Goal: Information Seeking & Learning: Check status

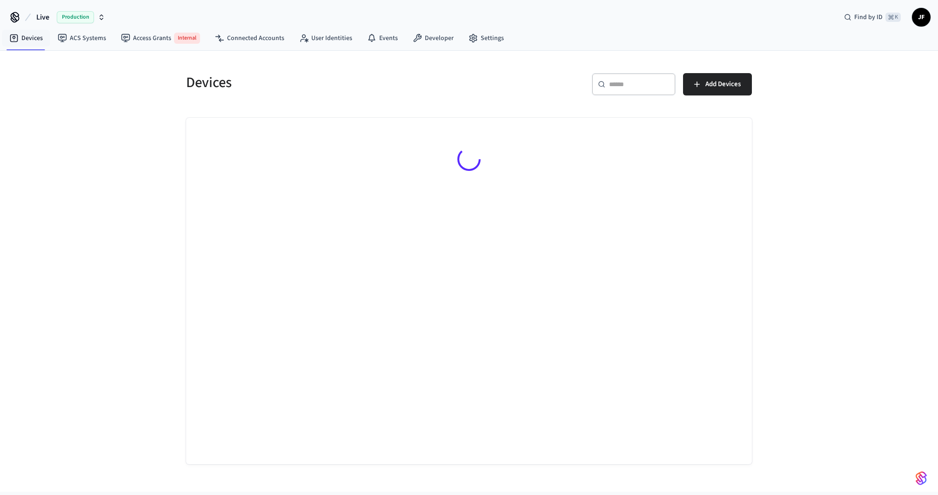
click at [36, 20] on span "Live" at bounding box center [42, 17] width 13 height 11
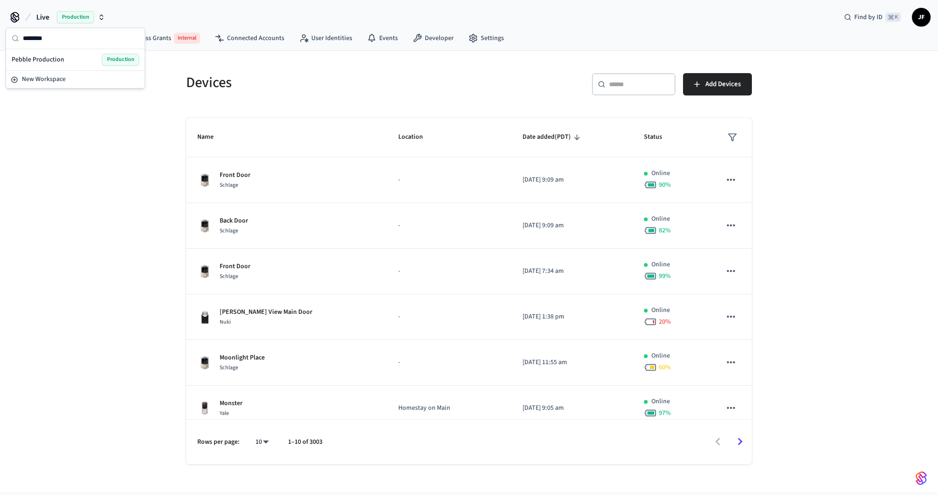
type input "********"
click at [38, 61] on span "Pebble Production" at bounding box center [38, 59] width 53 height 9
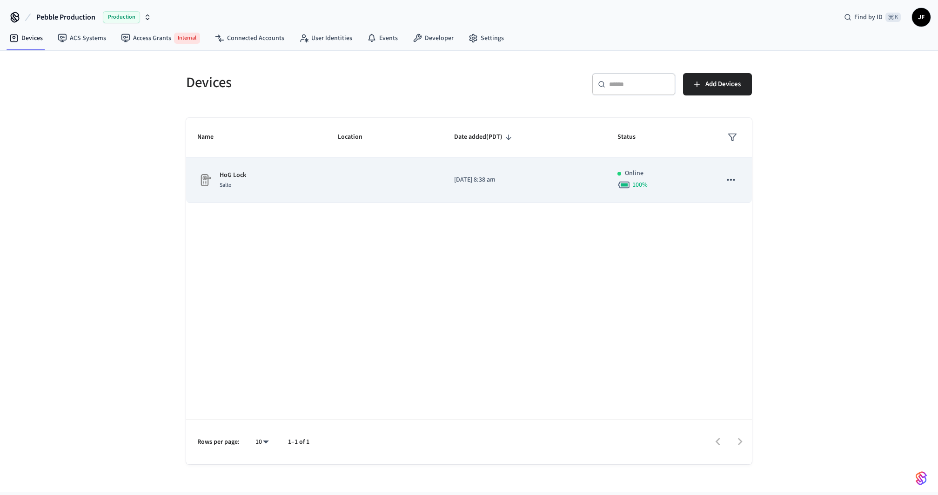
click at [245, 174] on p "HoG Lock" at bounding box center [233, 175] width 27 height 10
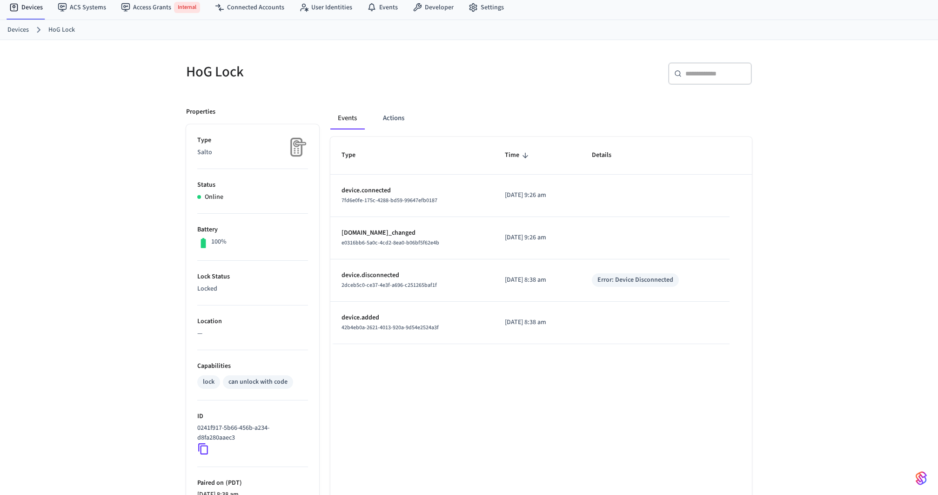
scroll to position [30, 0]
click at [358, 72] on h5 "HoG Lock" at bounding box center [324, 72] width 277 height 19
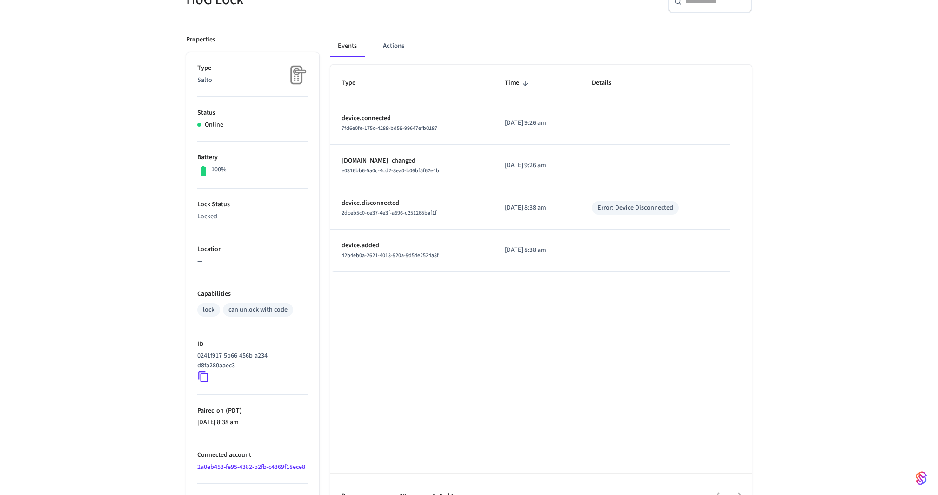
scroll to position [123, 0]
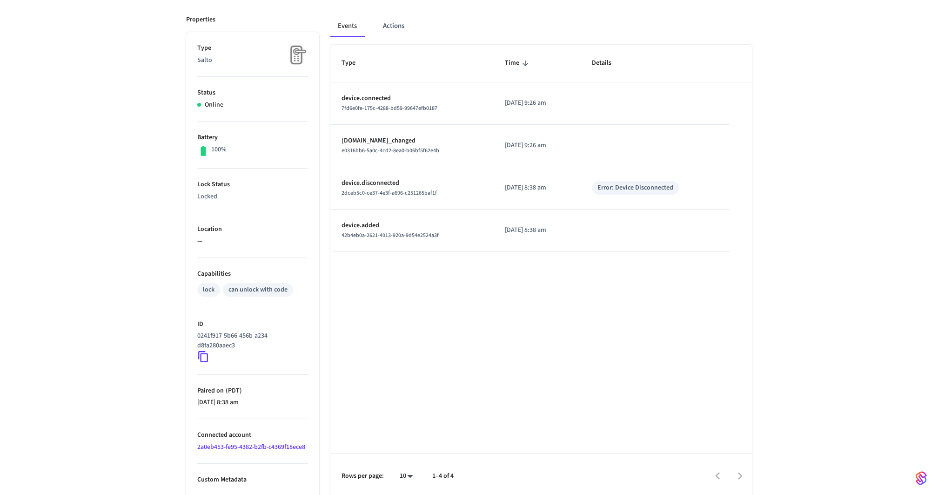
click at [204, 355] on icon at bounding box center [203, 356] width 12 height 12
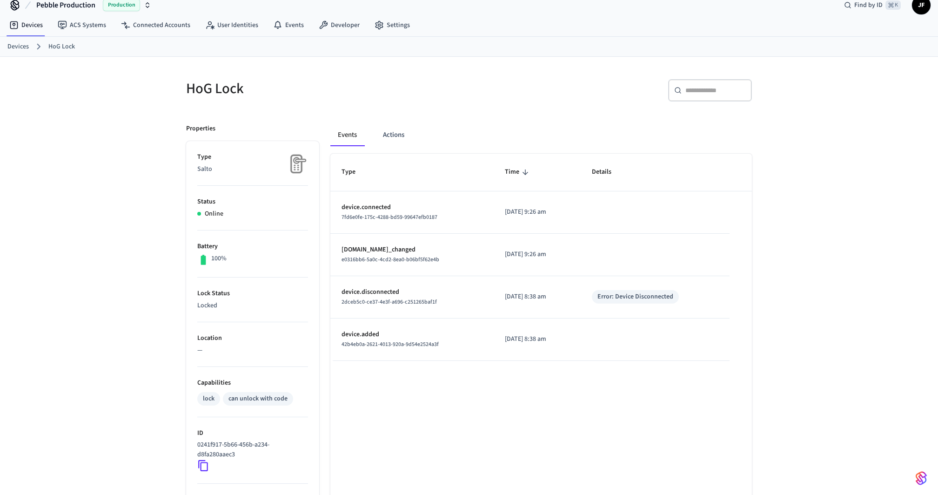
scroll to position [34, 0]
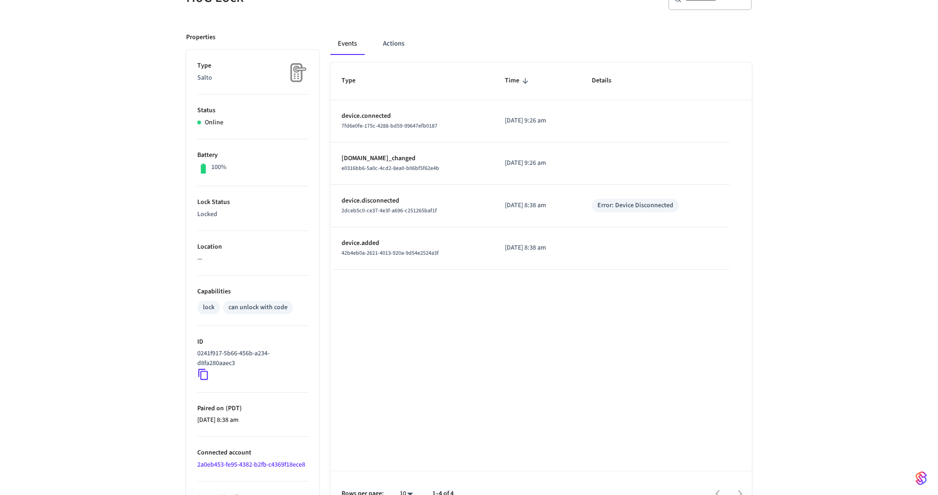
scroll to position [122, 0]
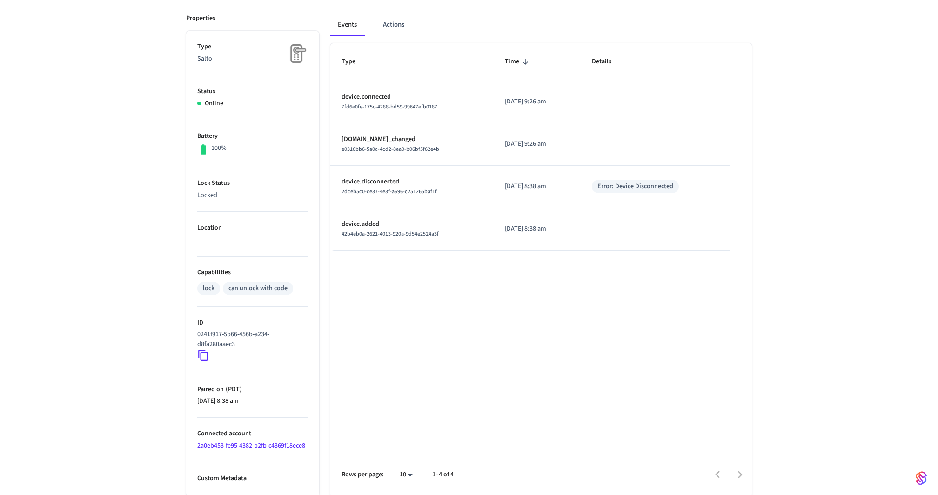
click at [202, 354] on icon at bounding box center [203, 355] width 12 height 12
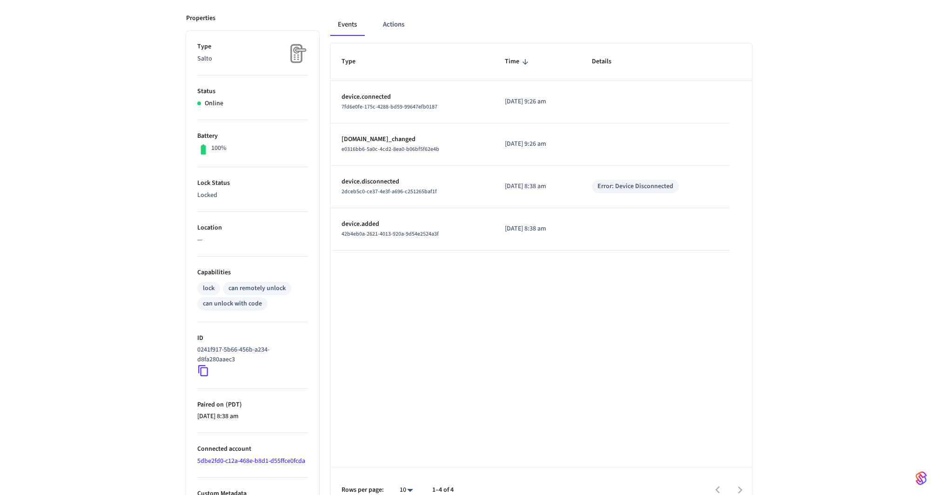
click at [889, 199] on div "HoG Lock ​ ​ Properties Type Salto Status Online Battery 100% Lock Status Locke…" at bounding box center [469, 229] width 938 height 566
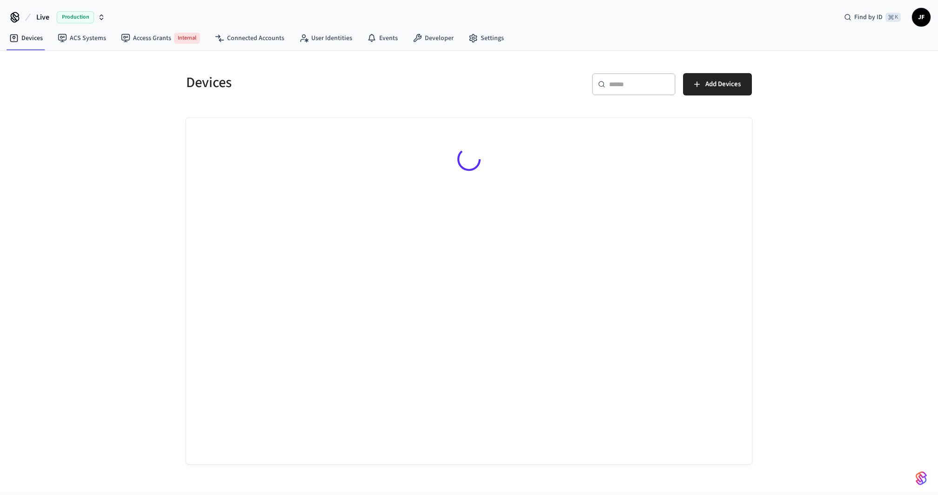
click at [48, 13] on span "Live" at bounding box center [42, 17] width 13 height 11
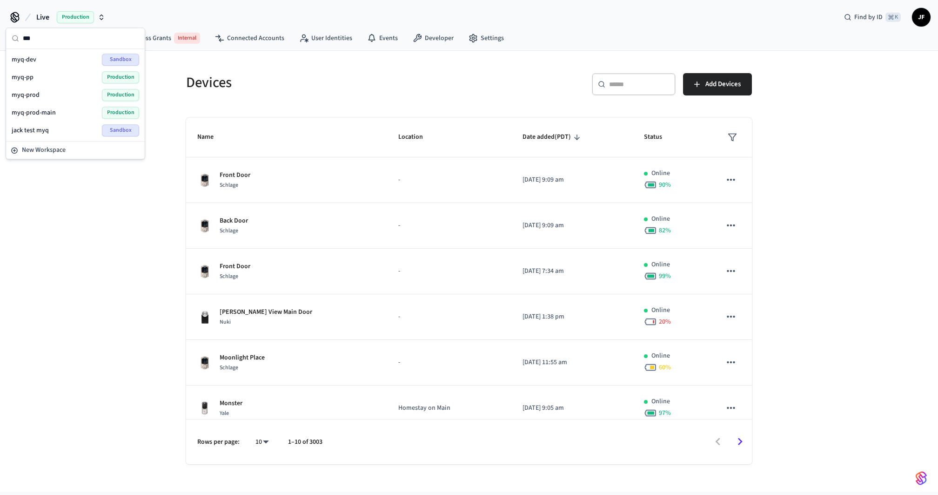
type input "***"
click at [49, 89] on div "myq-prod Production" at bounding box center [76, 95] width 128 height 12
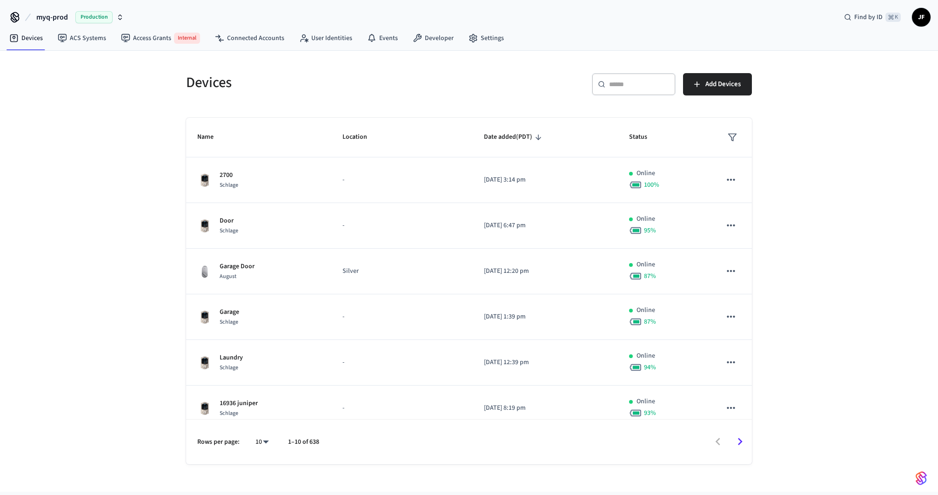
click at [442, 60] on div "Devices ​ ​ Add Devices Name Location Date added (PDT) Status 2700 Schlage - 20…" at bounding box center [469, 257] width 596 height 413
click at [640, 80] on input "text" at bounding box center [639, 84] width 61 height 9
paste input "**********"
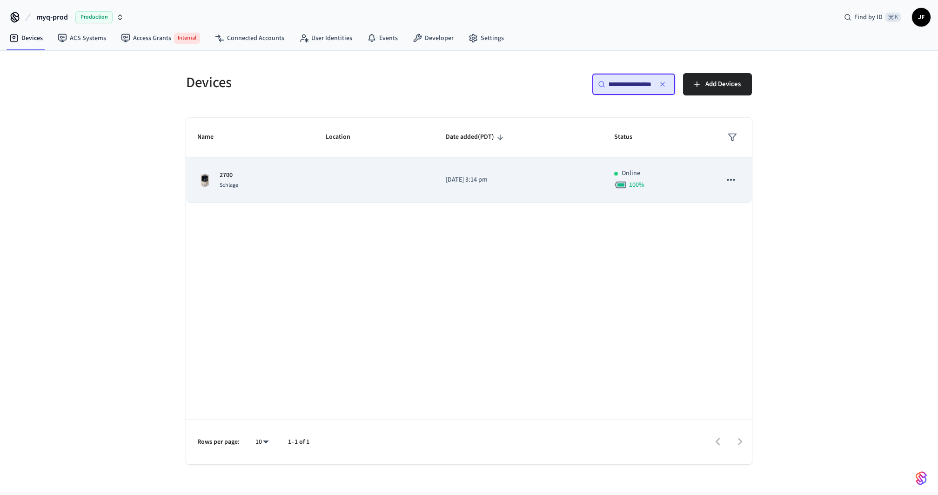
type input "**********"
click at [293, 193] on td "2700 Schlage" at bounding box center [250, 180] width 128 height 46
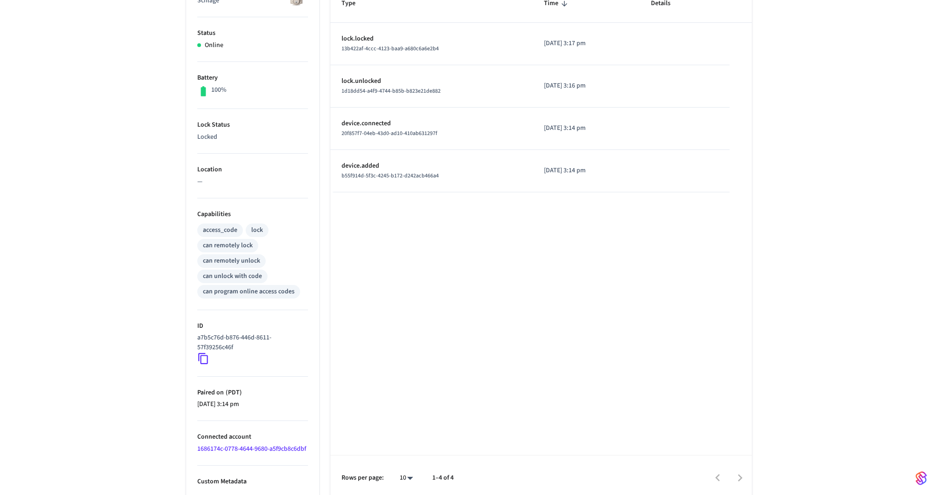
scroll to position [189, 0]
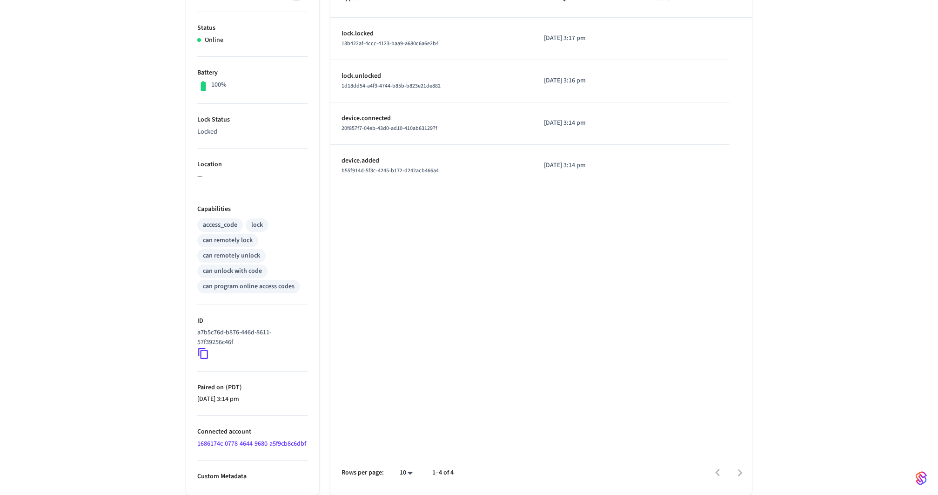
click at [219, 446] on link "1686174c-0778-4644-9680-a5f9cb8c6dbf" at bounding box center [251, 443] width 109 height 9
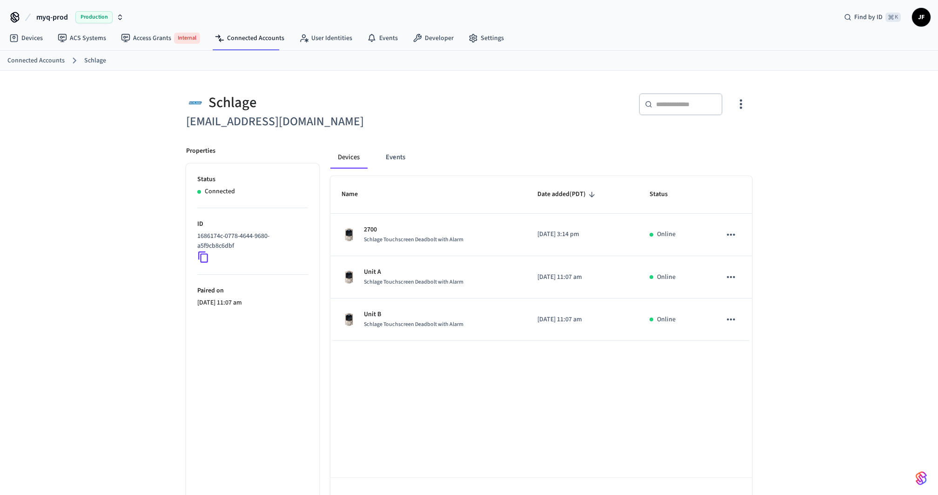
click at [411, 117] on h6 "lamaison.tv12@gmail.com" at bounding box center [324, 121] width 277 height 19
click at [424, 101] on div "Schlage" at bounding box center [324, 102] width 277 height 19
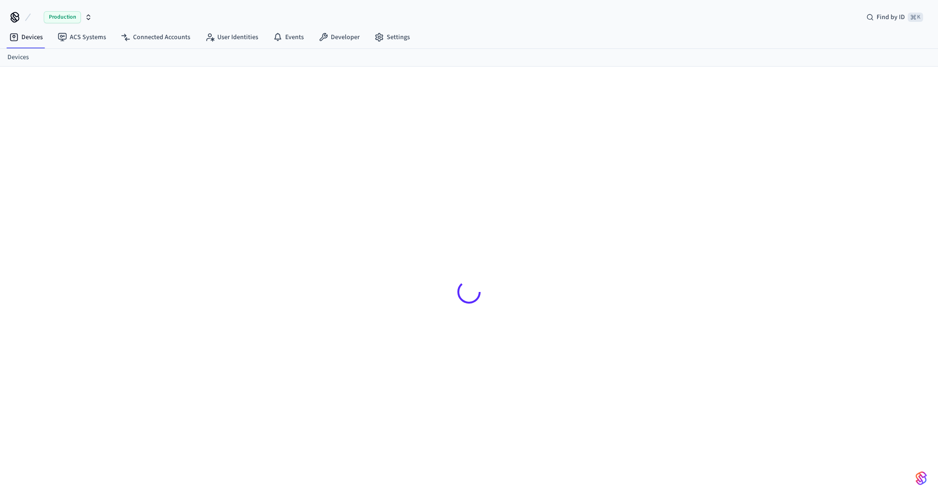
scroll to position [12, 0]
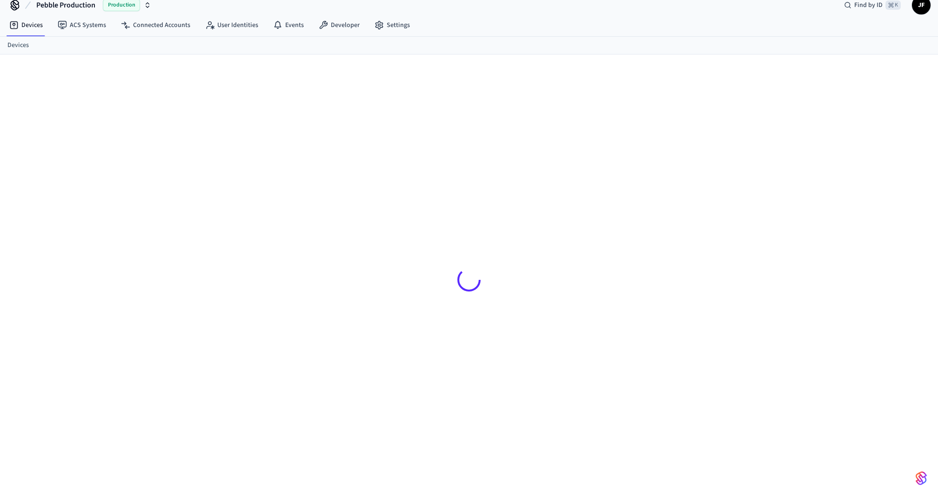
click at [491, 20] on div "Devices ACS Systems Connected Accounts User Identities Events Developer Settings" at bounding box center [469, 26] width 938 height 22
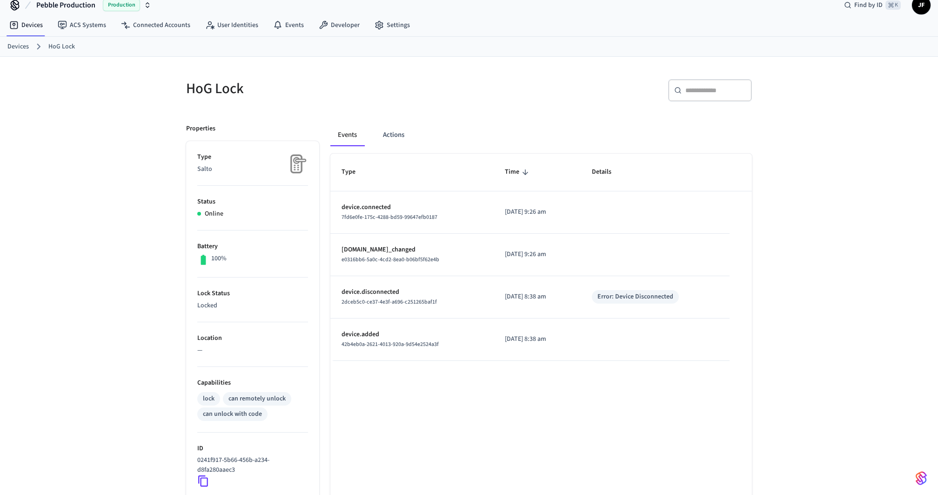
click at [781, 209] on div "HoG Lock ​ ​ Properties Type Salto Status Online Battery 100% Lock Status Locke…" at bounding box center [469, 340] width 938 height 566
